Goal: Check status: Check status

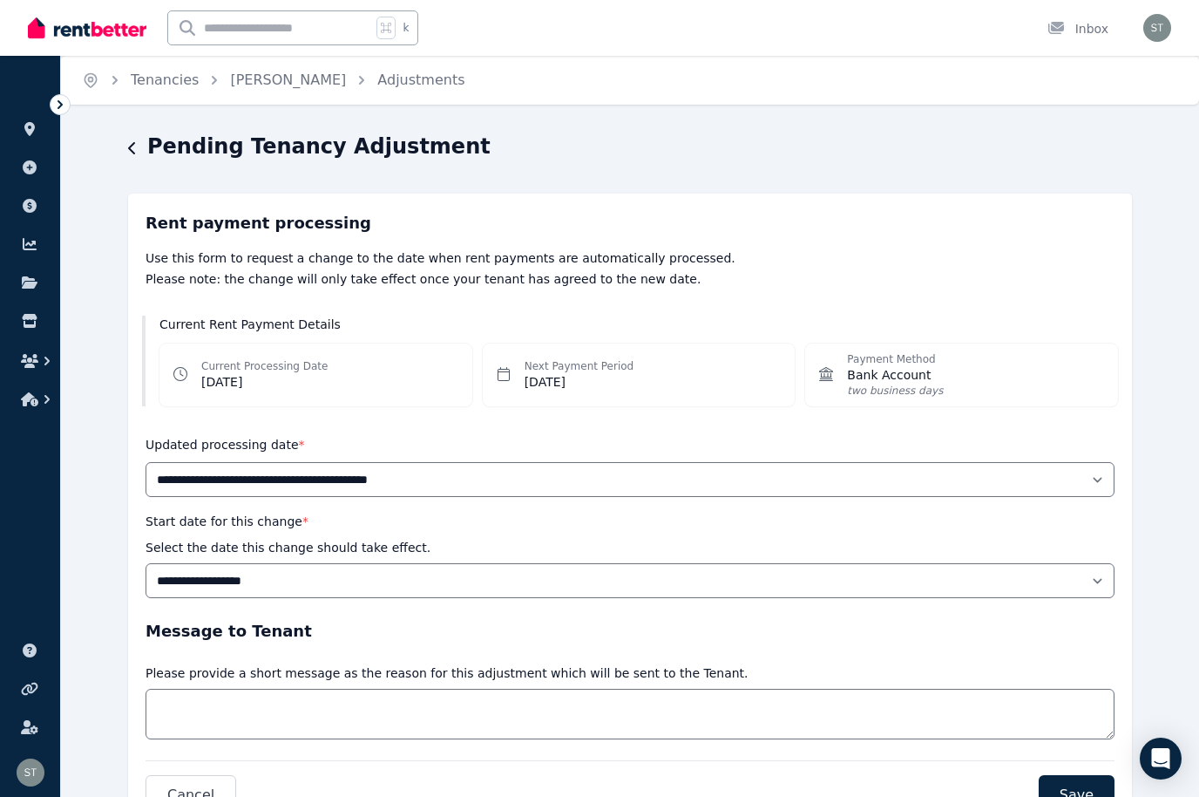
select select "******"
click at [21, 212] on icon at bounding box center [29, 206] width 17 height 14
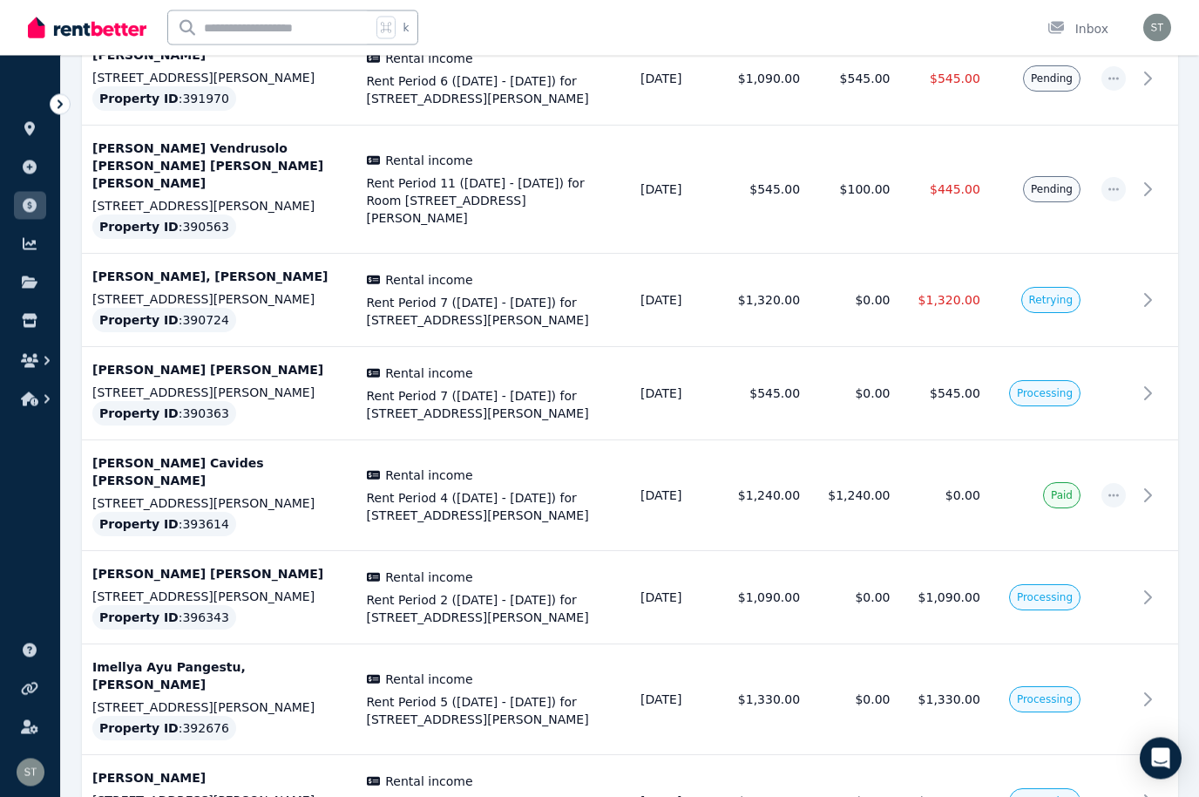
scroll to position [4462, 0]
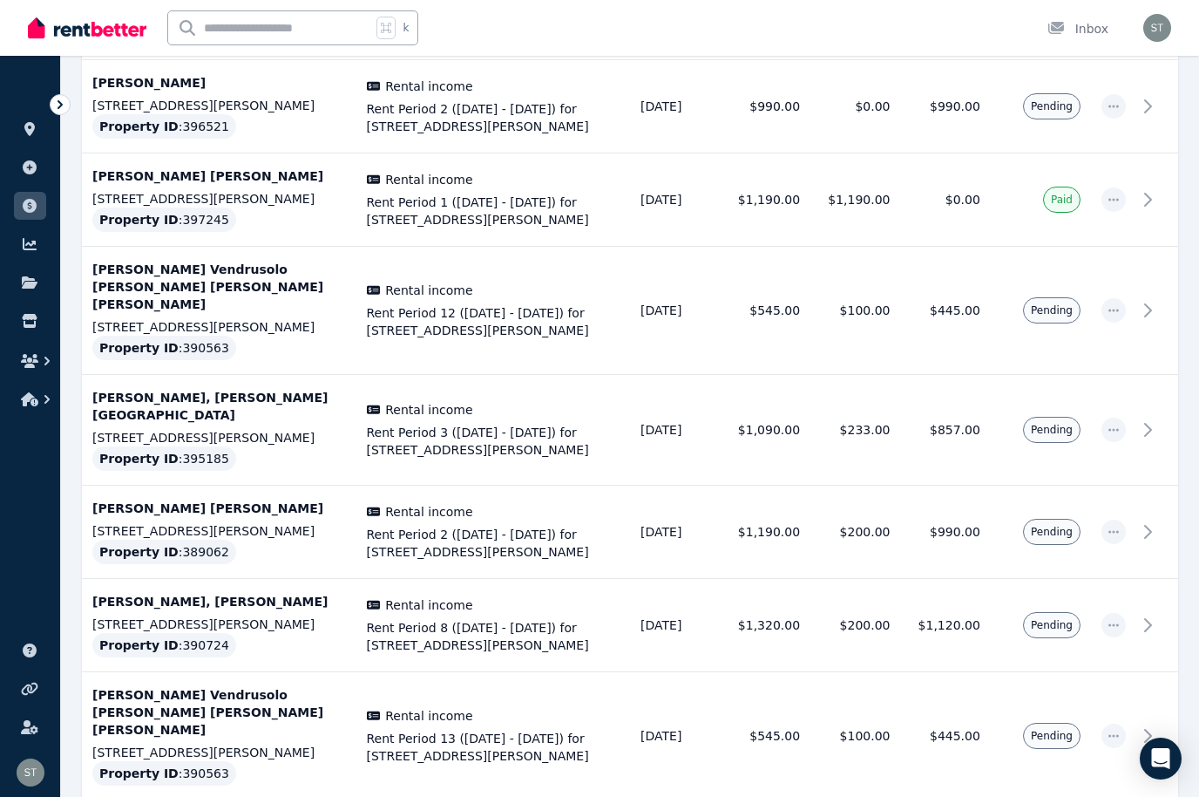
scroll to position [866, 0]
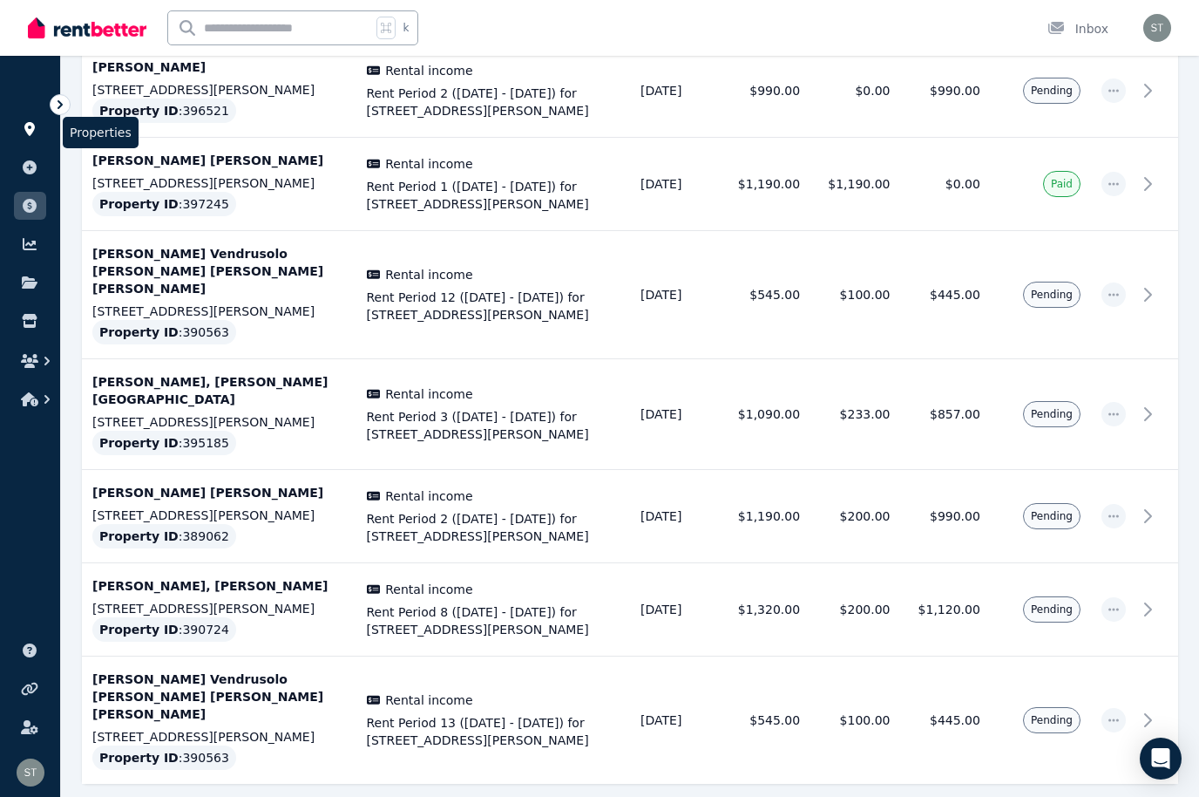
click at [17, 131] on link at bounding box center [30, 129] width 32 height 28
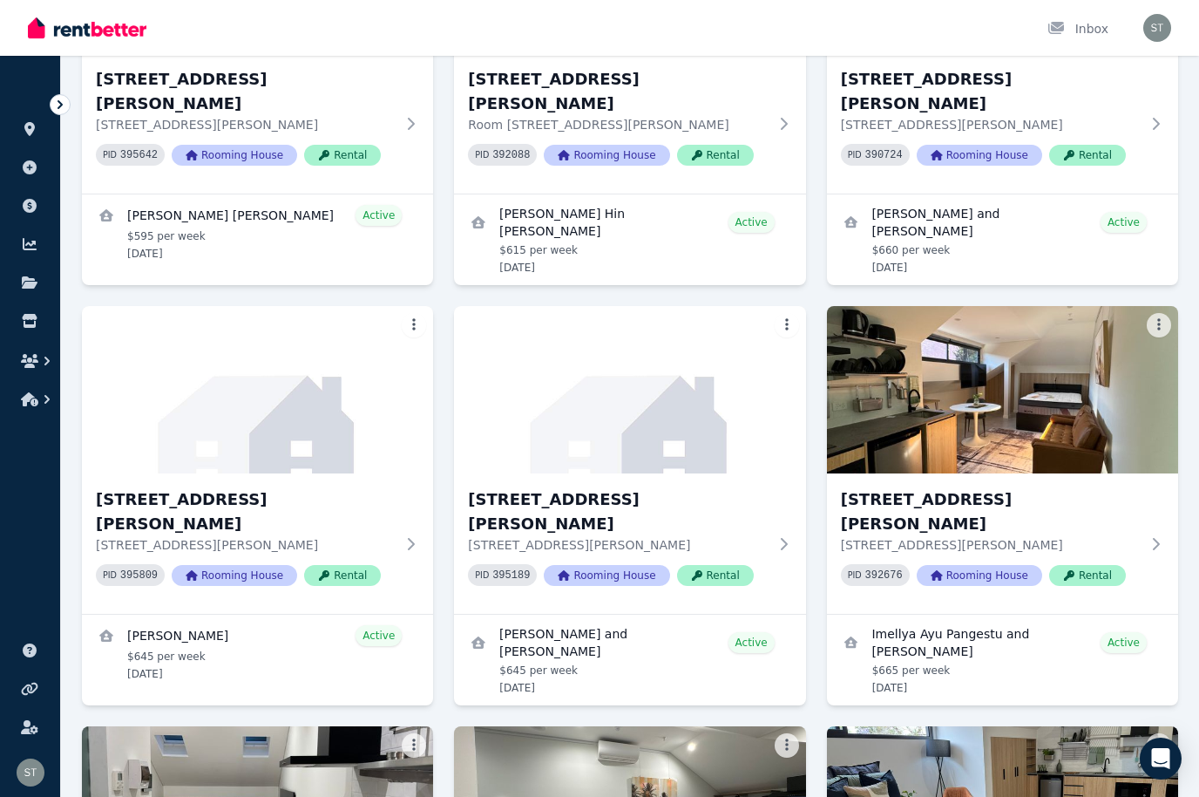
scroll to position [4183, 0]
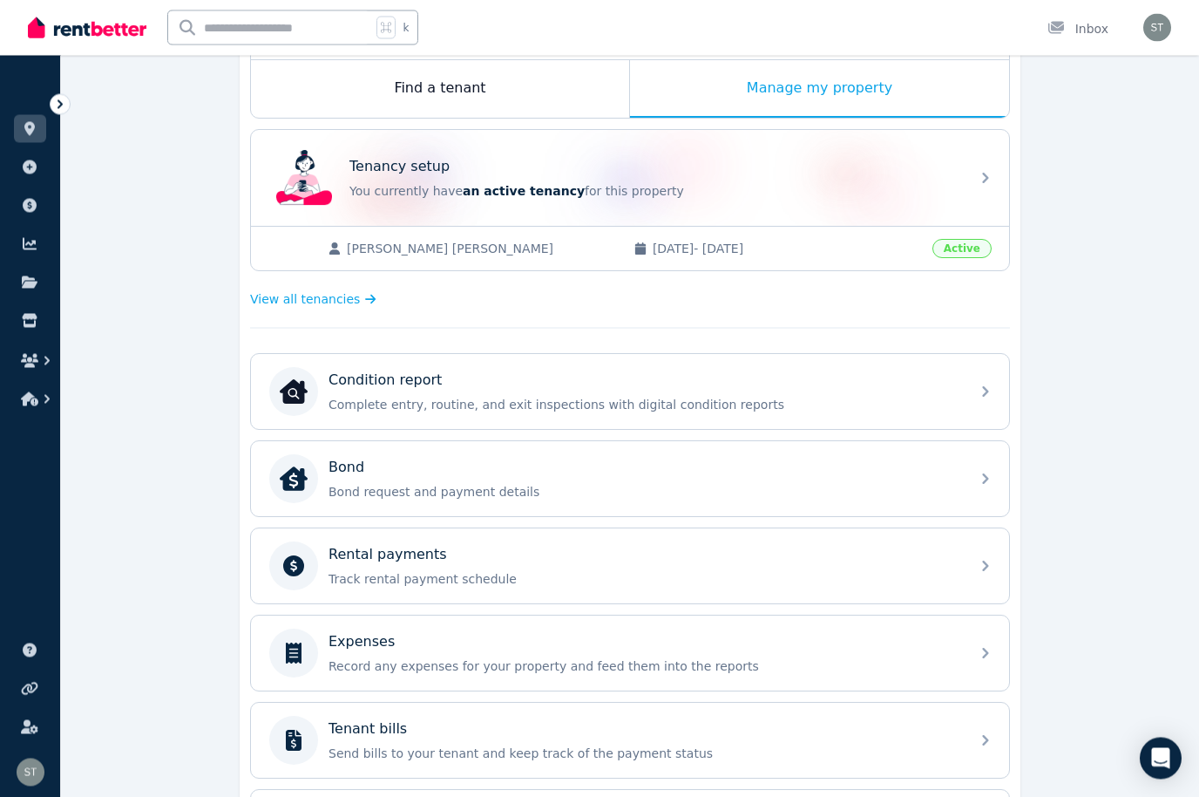
scroll to position [285, 0]
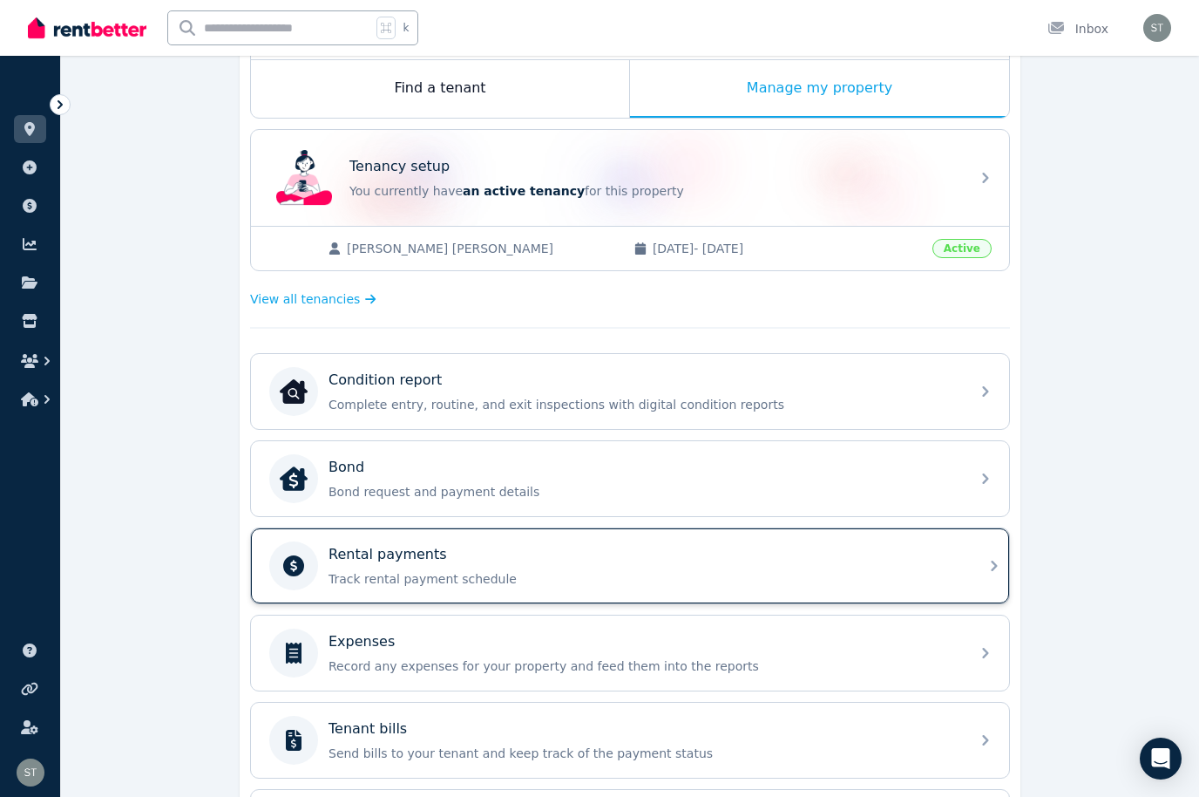
click at [918, 572] on p "Track rental payment schedule" at bounding box center [644, 578] width 631 height 17
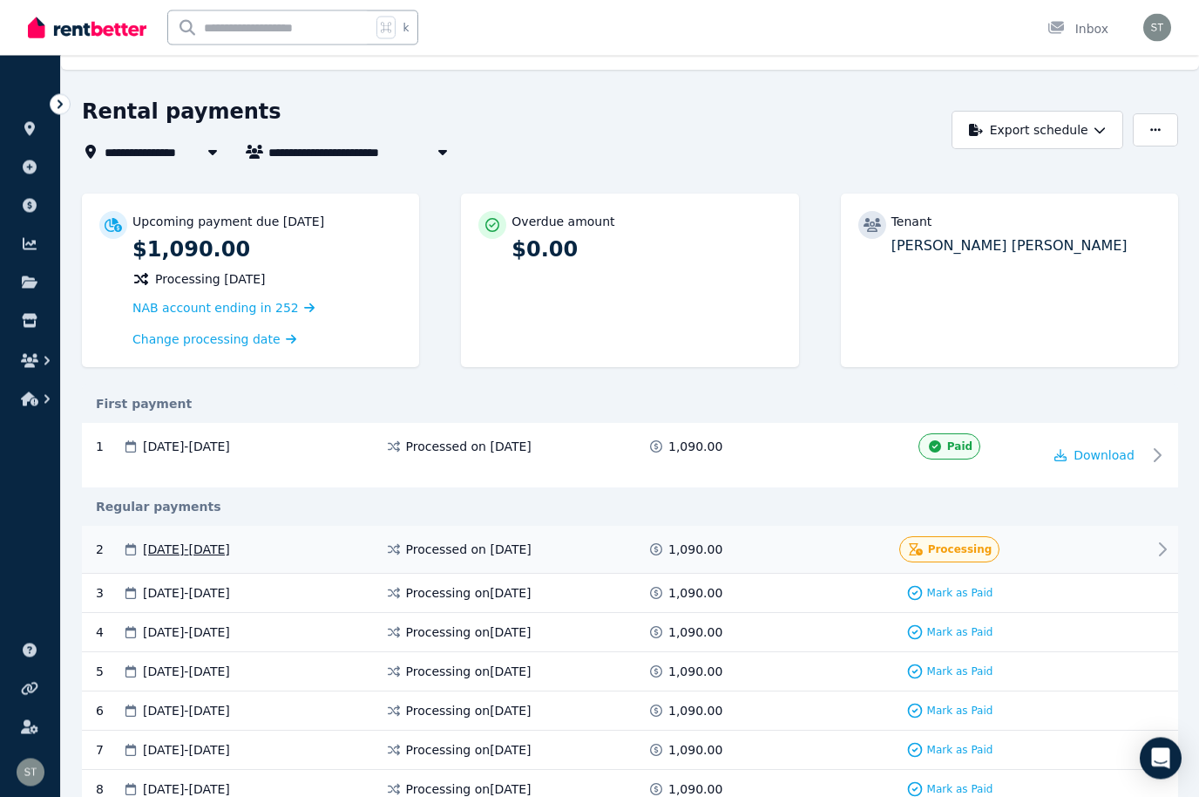
scroll to position [35, 0]
click at [1103, 544] on div at bounding box center [1094, 549] width 105 height 26
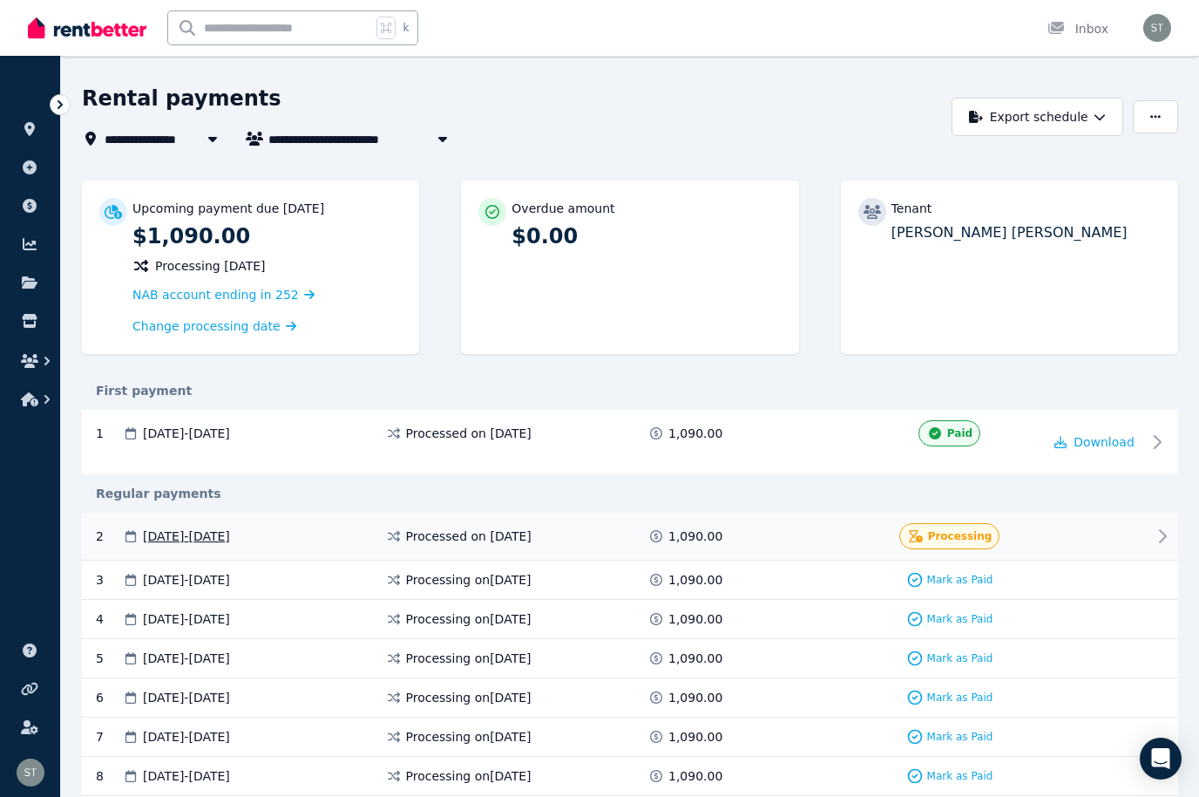
scroll to position [0, 0]
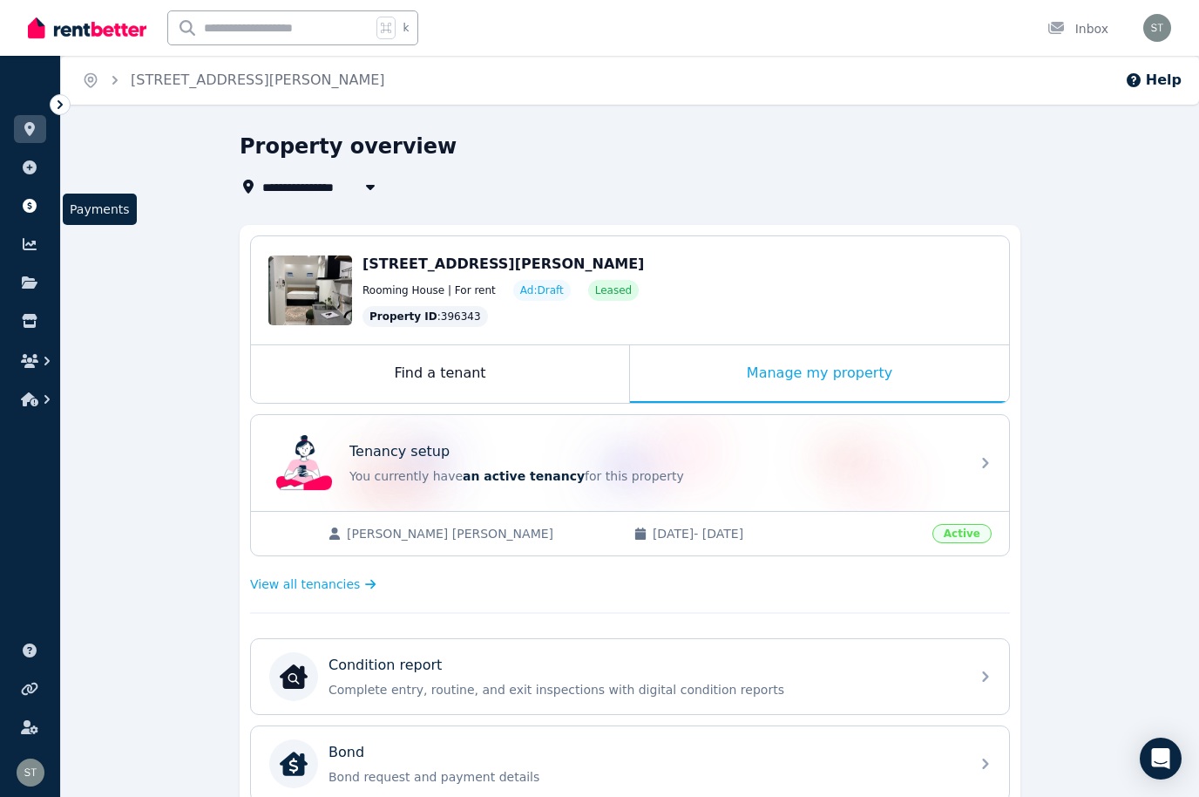
click at [36, 200] on icon at bounding box center [29, 206] width 17 height 14
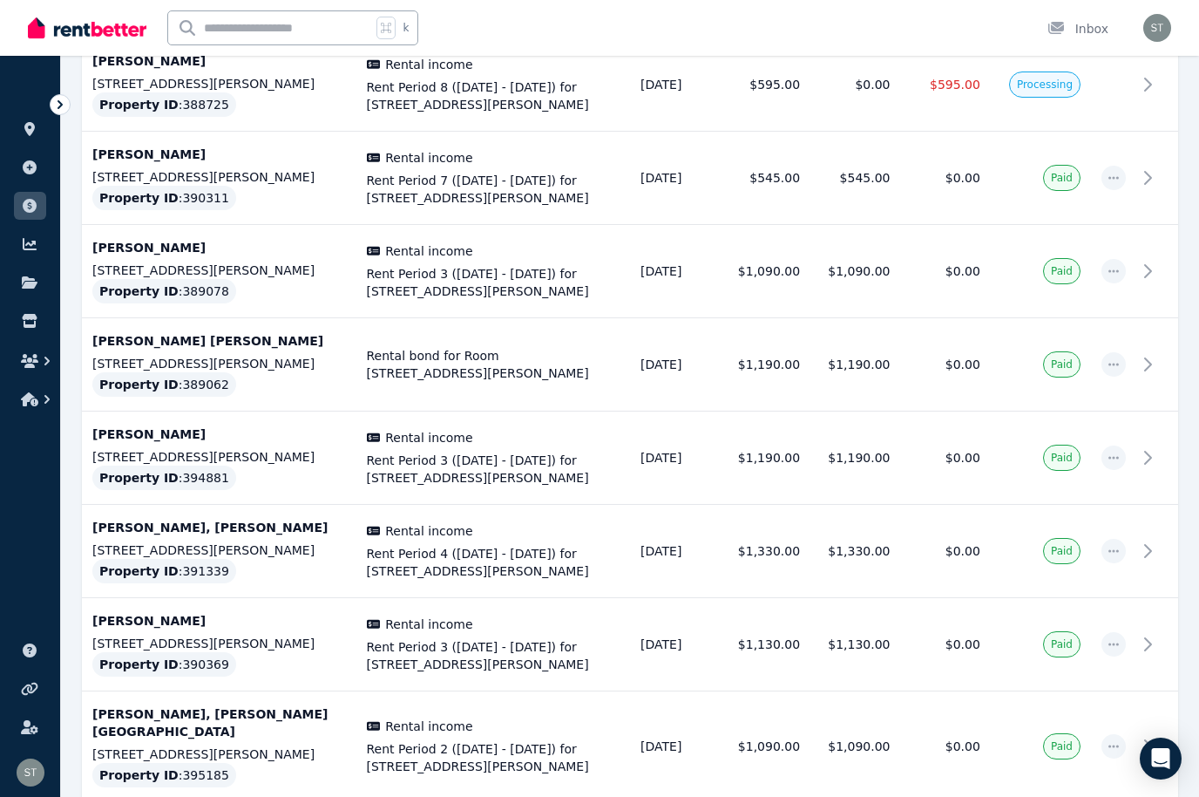
scroll to position [3155, 0]
click at [33, 127] on icon at bounding box center [29, 129] width 10 height 14
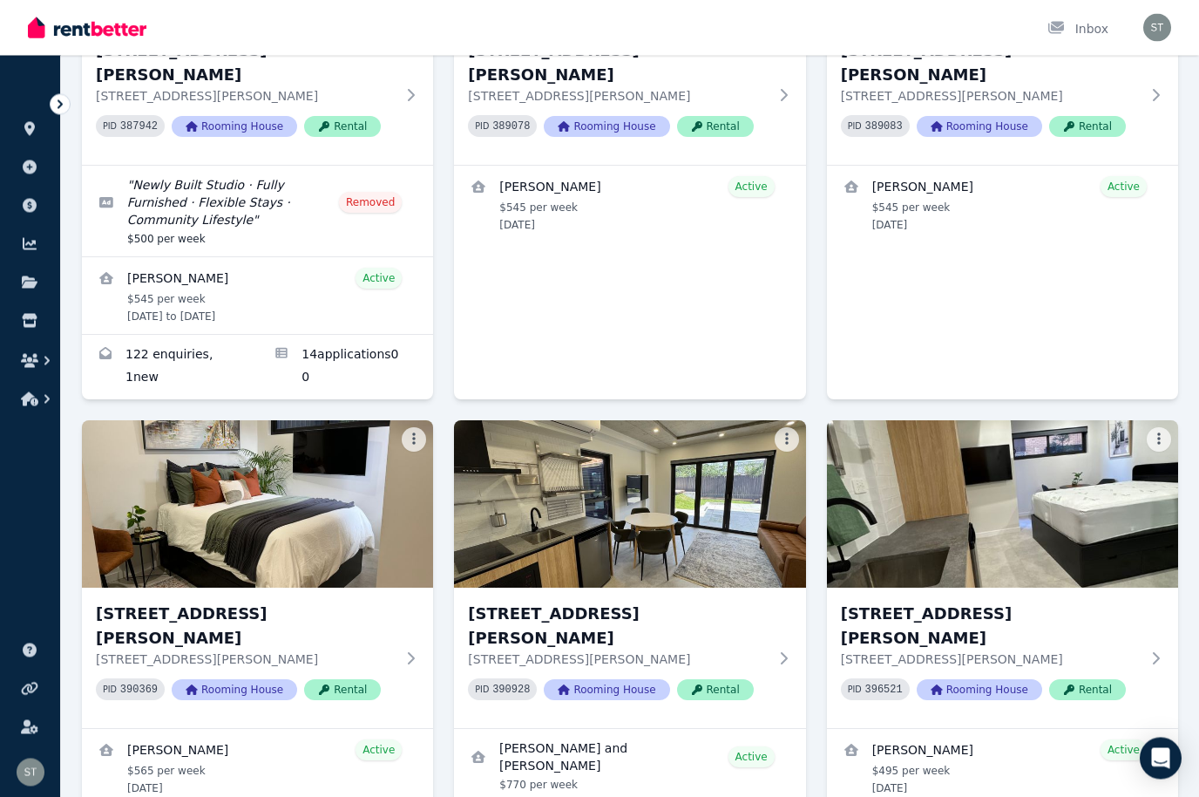
scroll to position [329, 0]
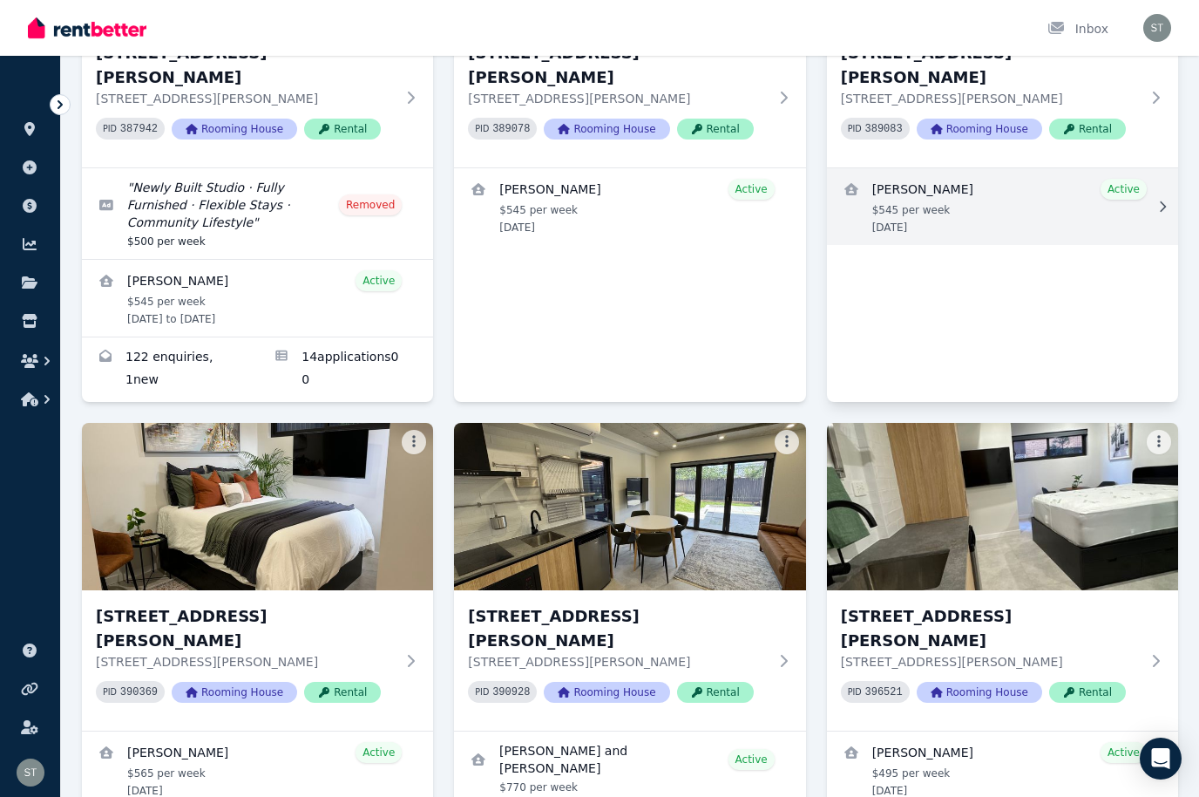
click at [1039, 210] on link "View details for Peter Andrianopolous" at bounding box center [1002, 206] width 351 height 77
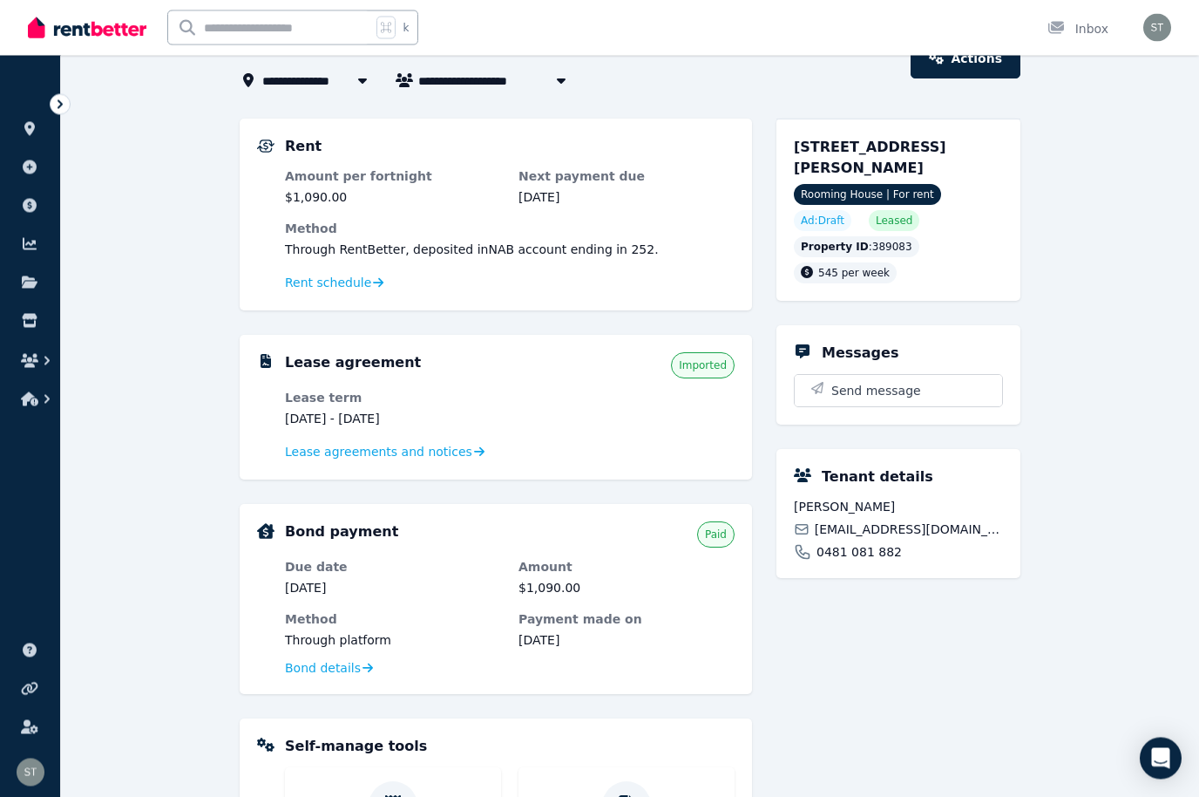
scroll to position [101, 0]
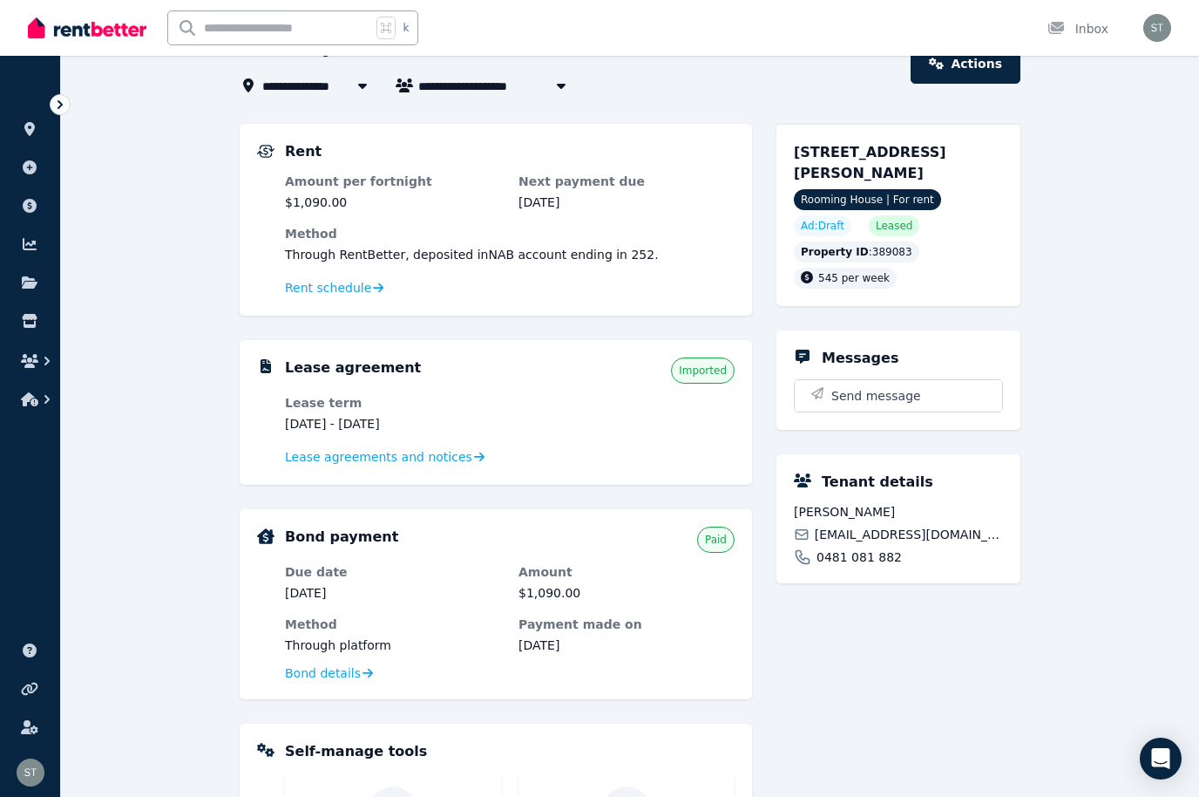
click at [331, 276] on dl "Amount per fortnight $1,090.00 Next payment due [DATE] Method Through RentBette…" at bounding box center [510, 236] width 450 height 126
click at [323, 280] on span "Rent schedule" at bounding box center [328, 287] width 86 height 17
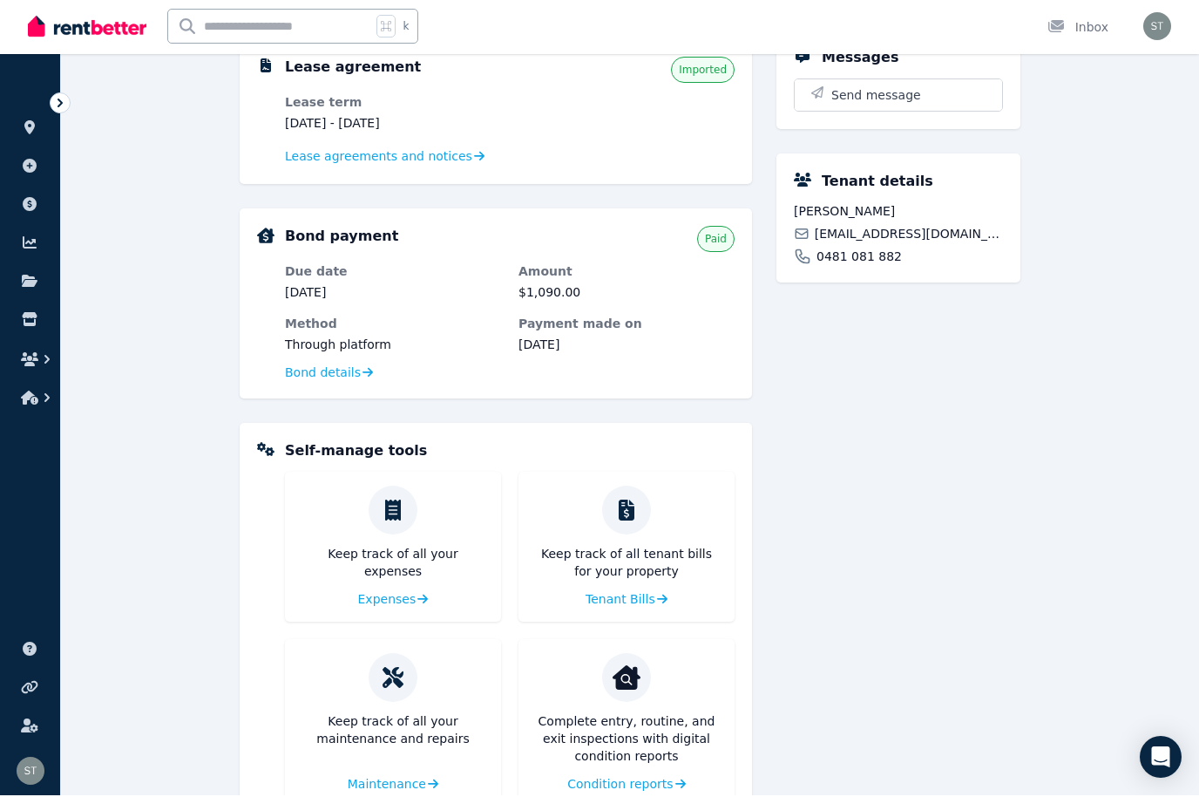
scroll to position [401, 0]
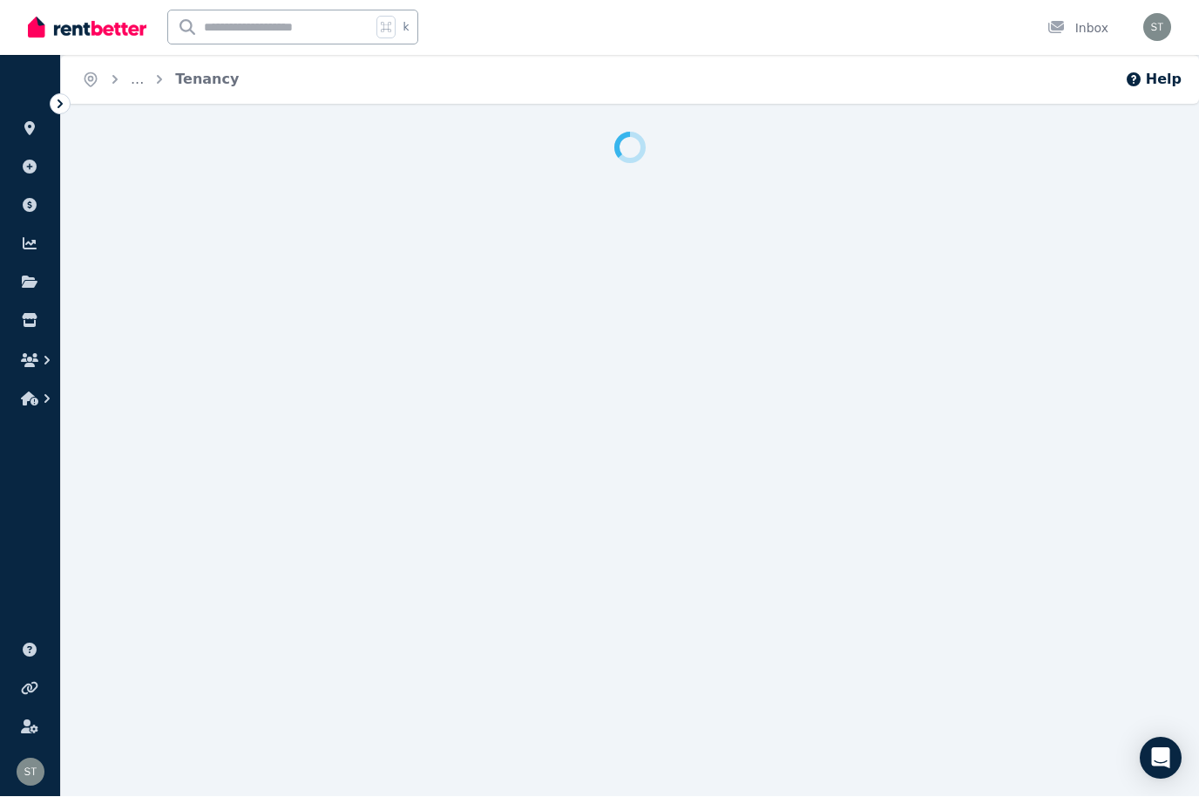
scroll to position [1, 0]
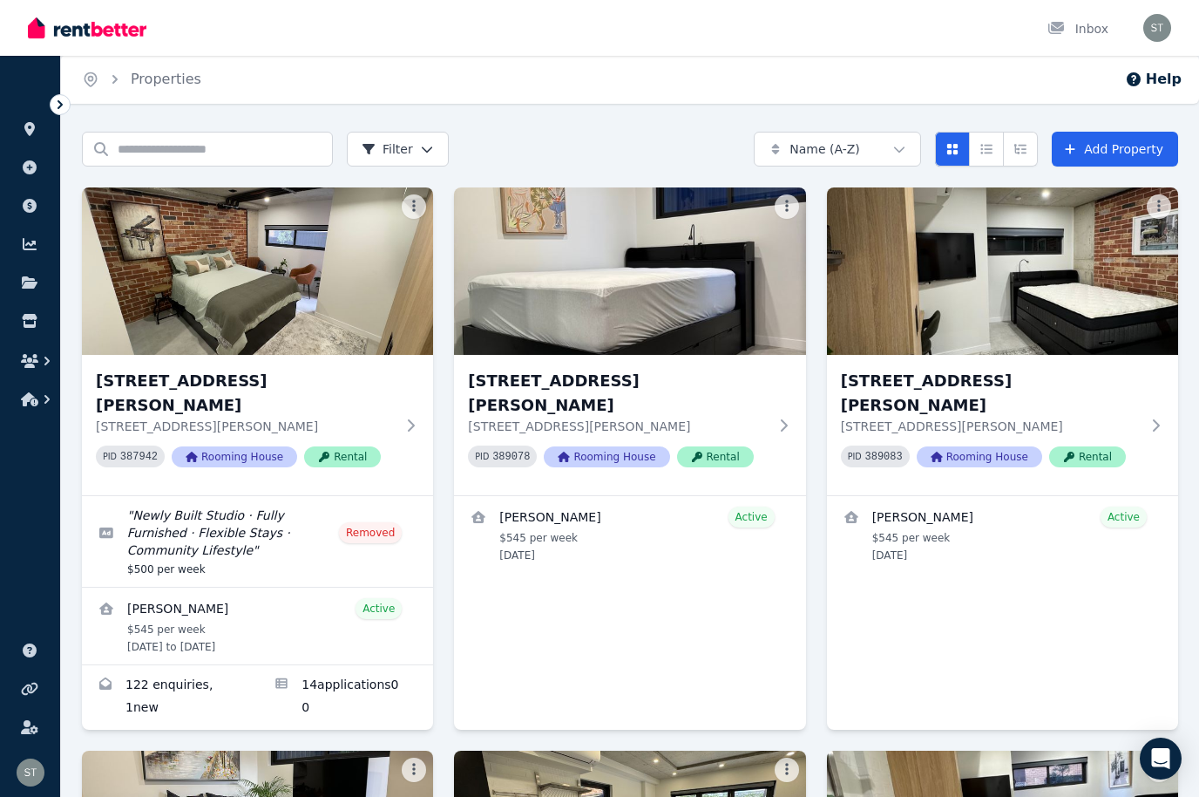
scroll to position [12, 0]
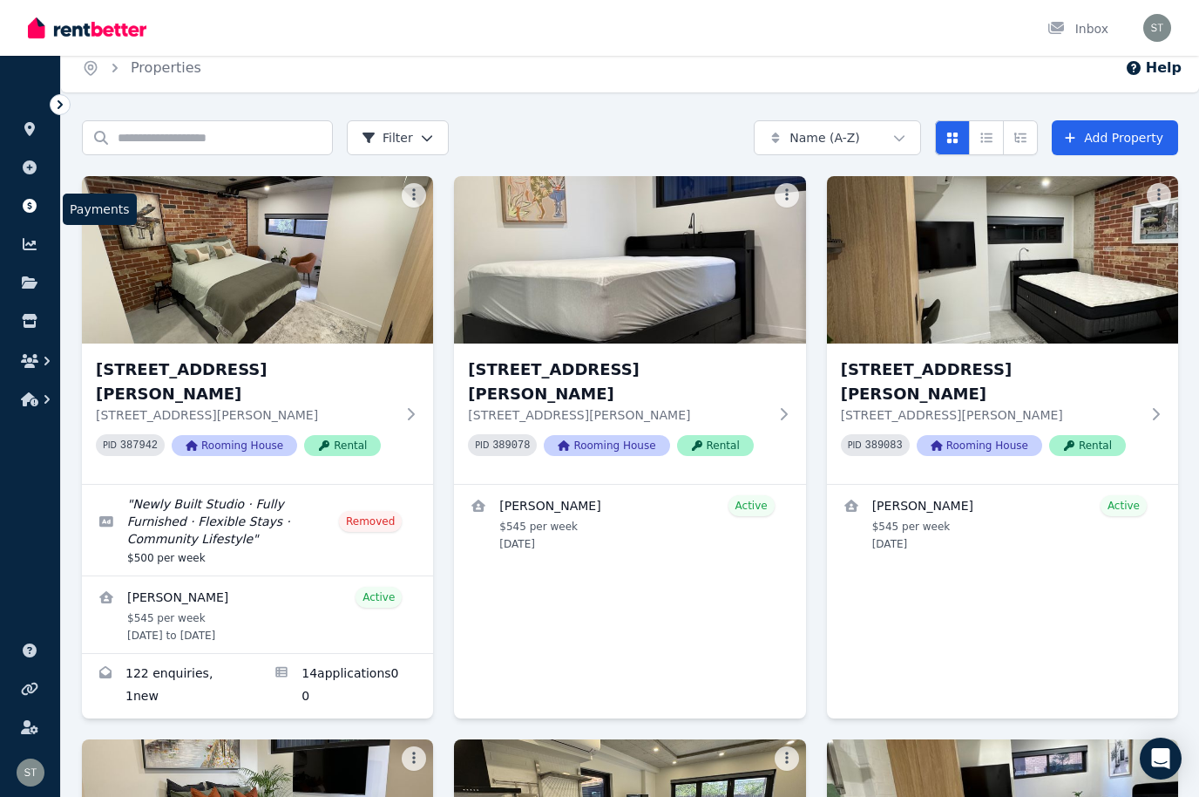
click at [36, 195] on link at bounding box center [30, 206] width 32 height 28
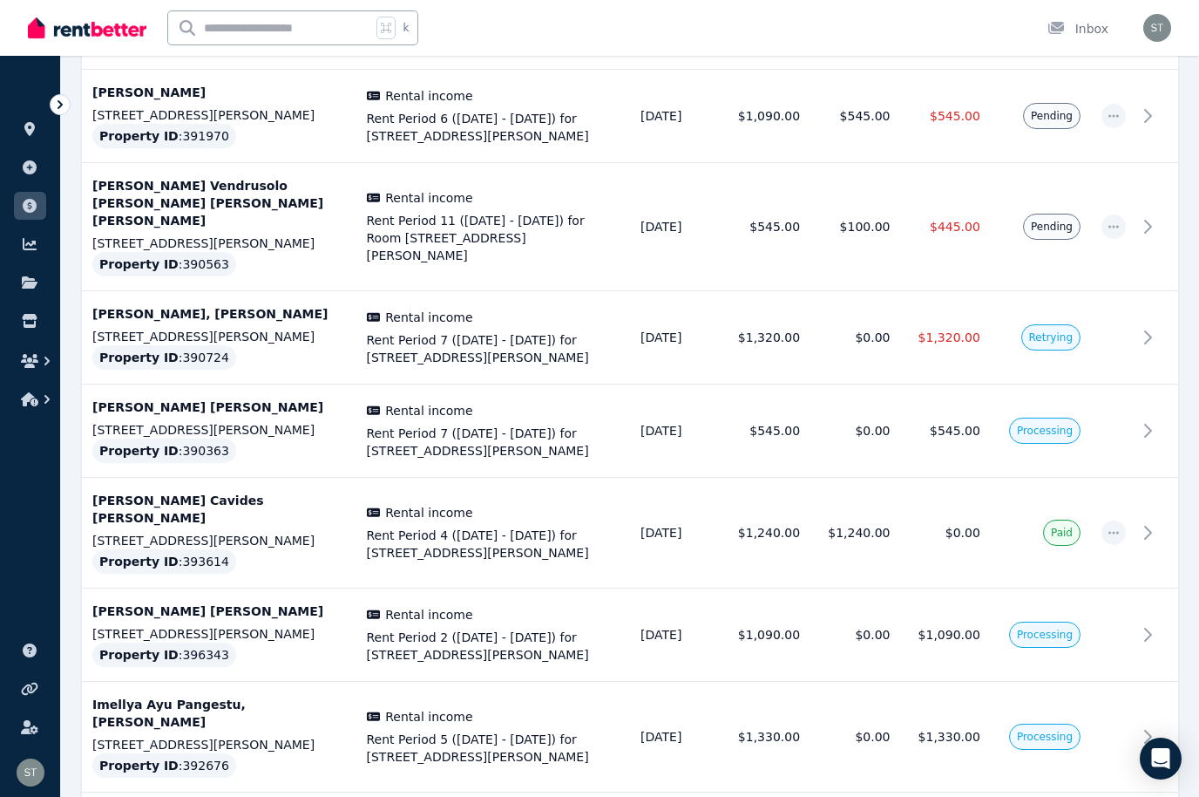
scroll to position [4462, 0]
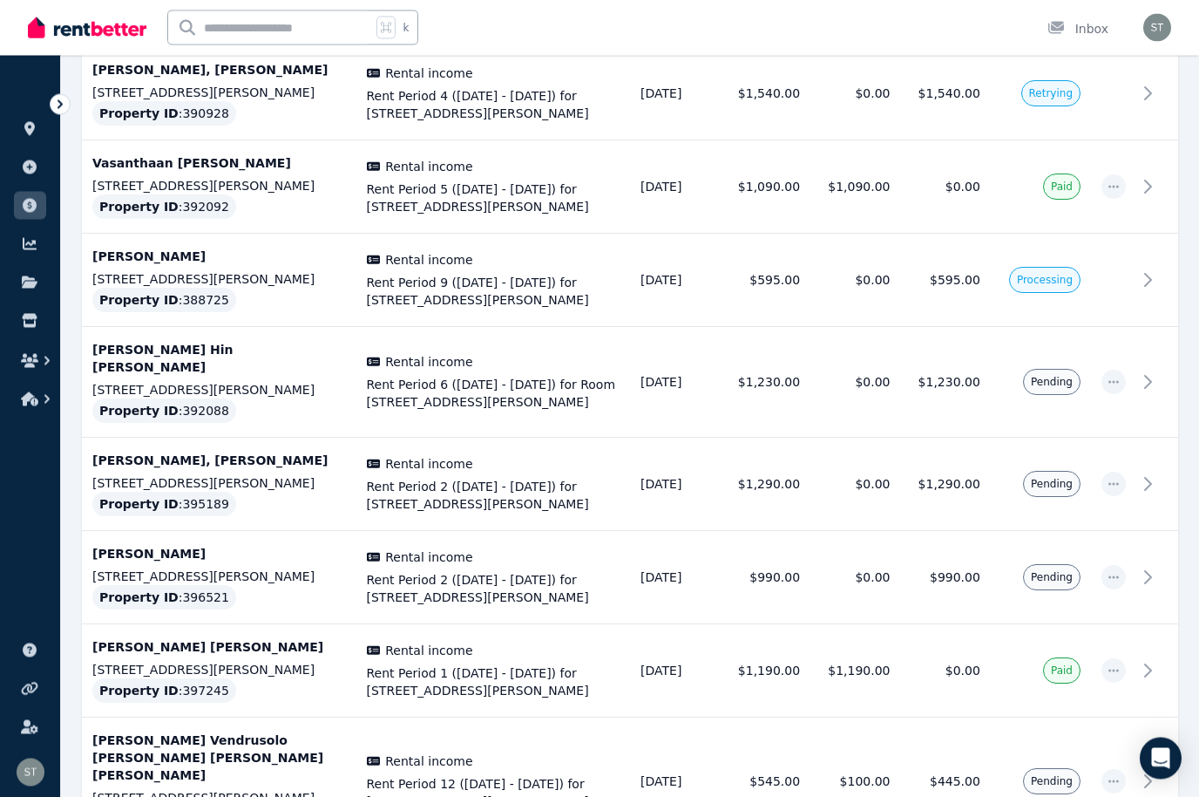
scroll to position [377, 0]
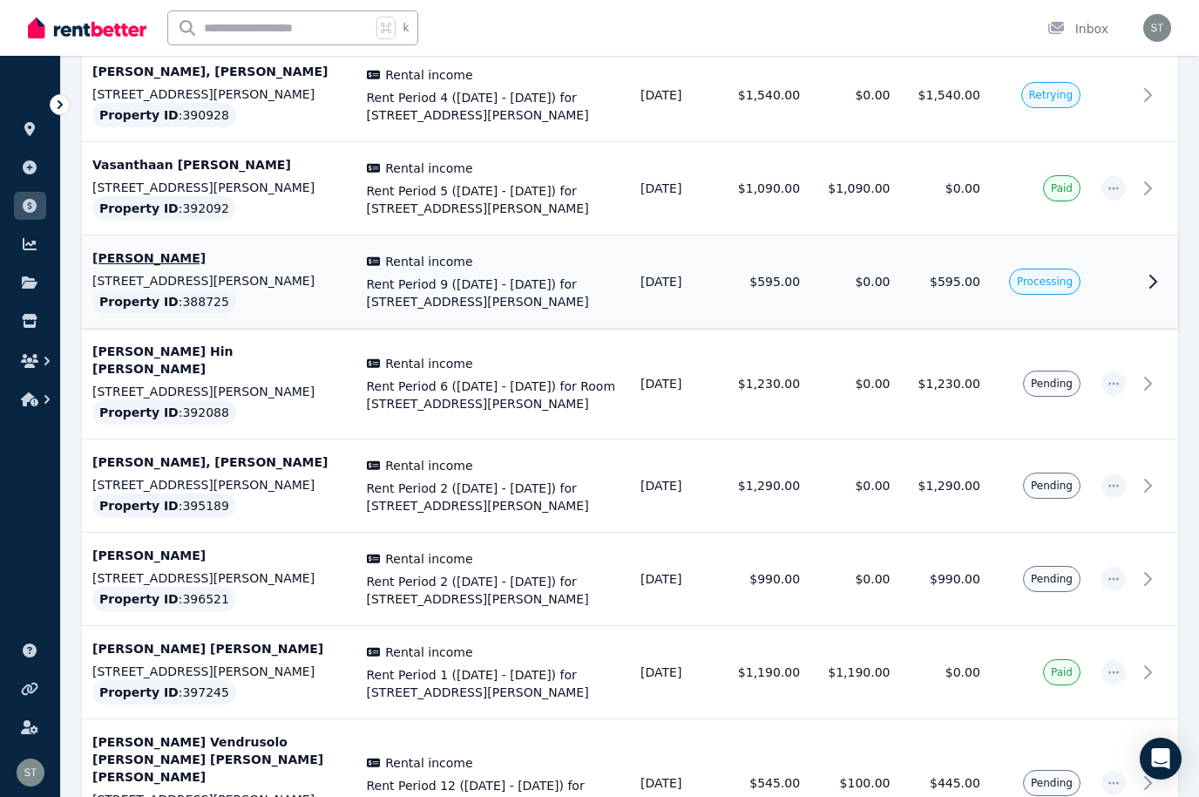
click at [184, 275] on p "[STREET_ADDRESS][PERSON_NAME]" at bounding box center [219, 280] width 254 height 17
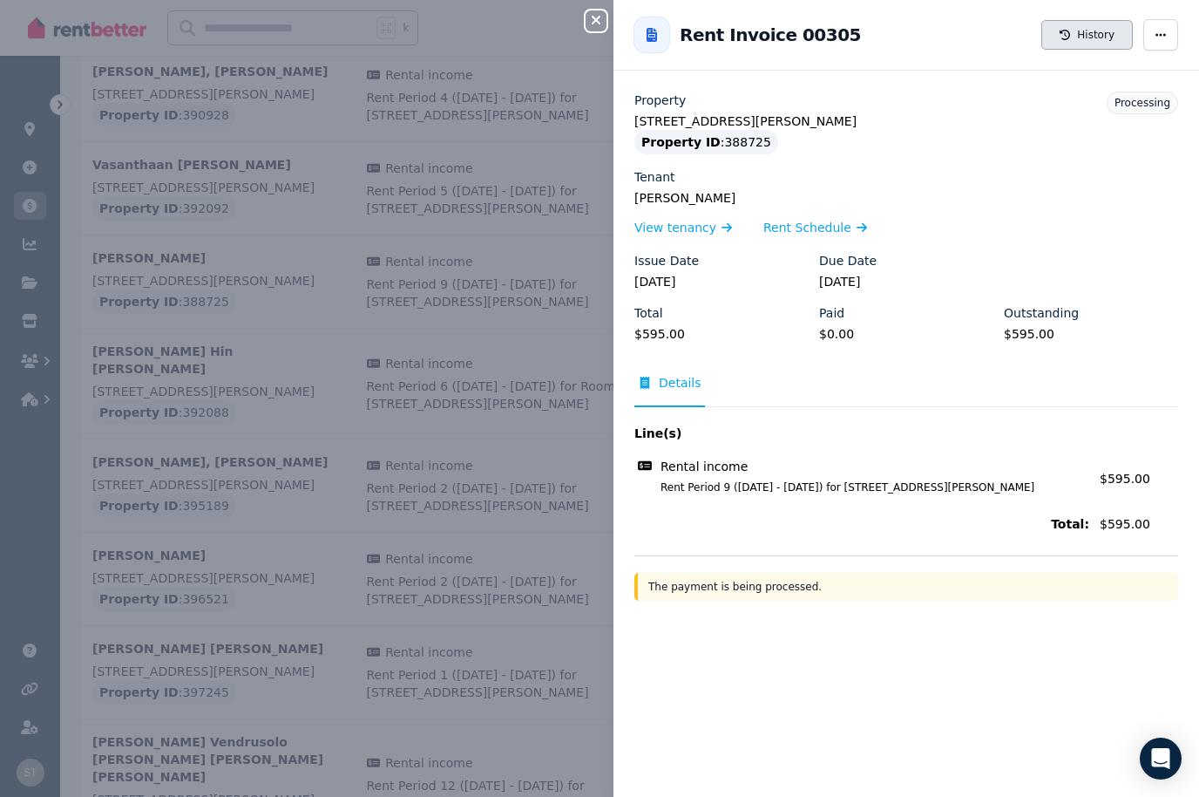
click at [1101, 28] on button "History" at bounding box center [1088, 35] width 92 height 30
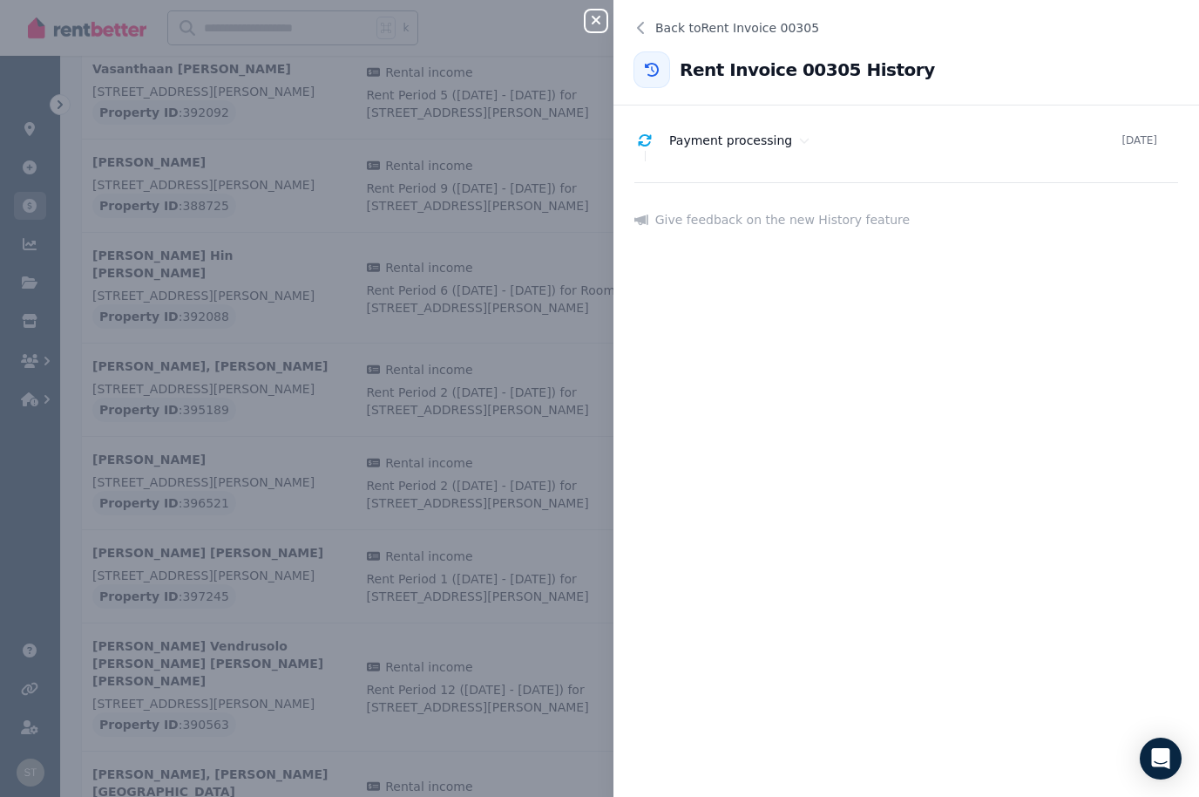
click at [595, 24] on icon "button" at bounding box center [596, 20] width 21 height 14
